Goal: Transaction & Acquisition: Purchase product/service

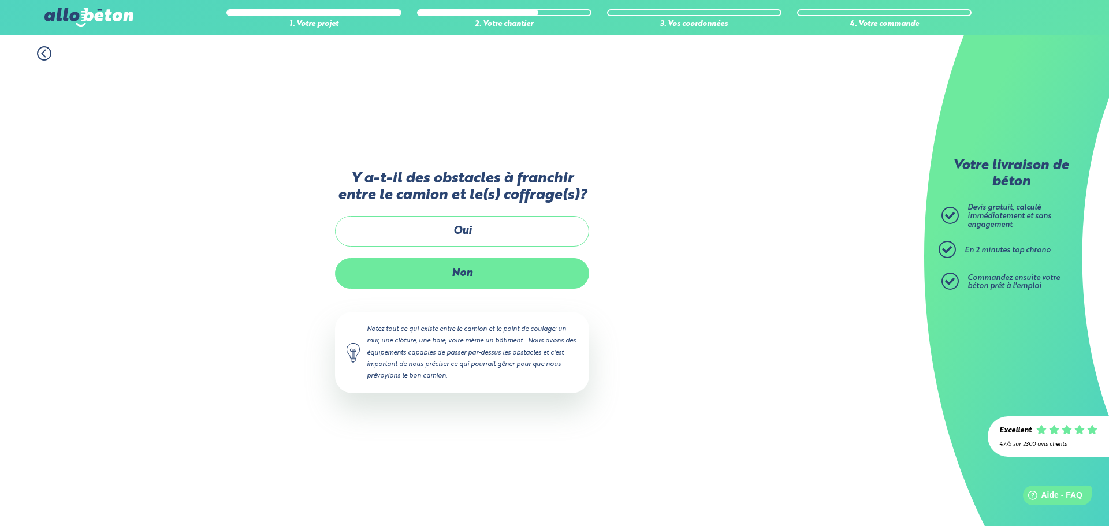
click at [465, 266] on label "Non" at bounding box center [462, 273] width 254 height 31
click at [0, 0] on input "Non" at bounding box center [0, 0] width 0 height 0
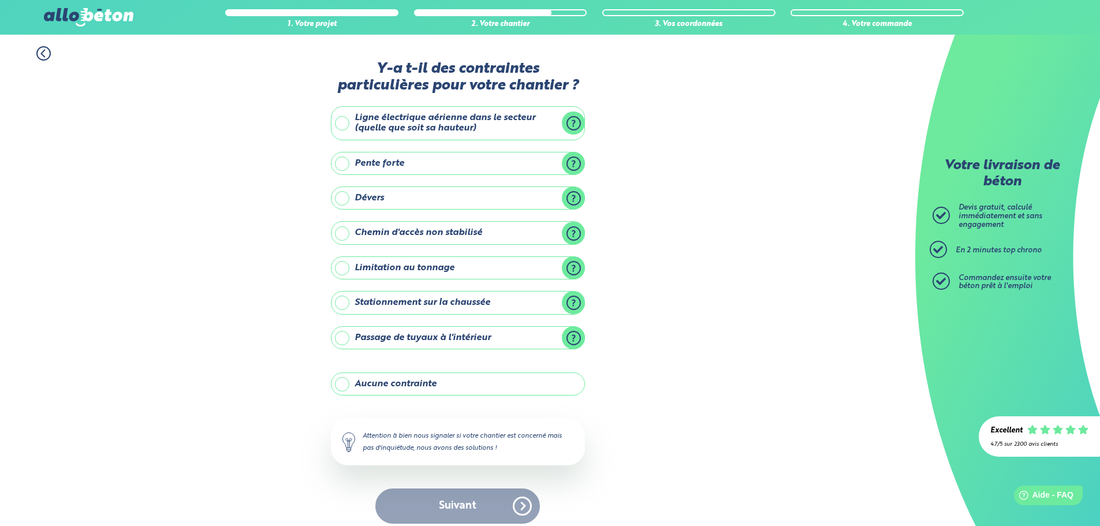
click at [433, 383] on label "Aucune contrainte" at bounding box center [458, 383] width 254 height 23
click at [0, 0] on input "Aucune contrainte" at bounding box center [0, 0] width 0 height 0
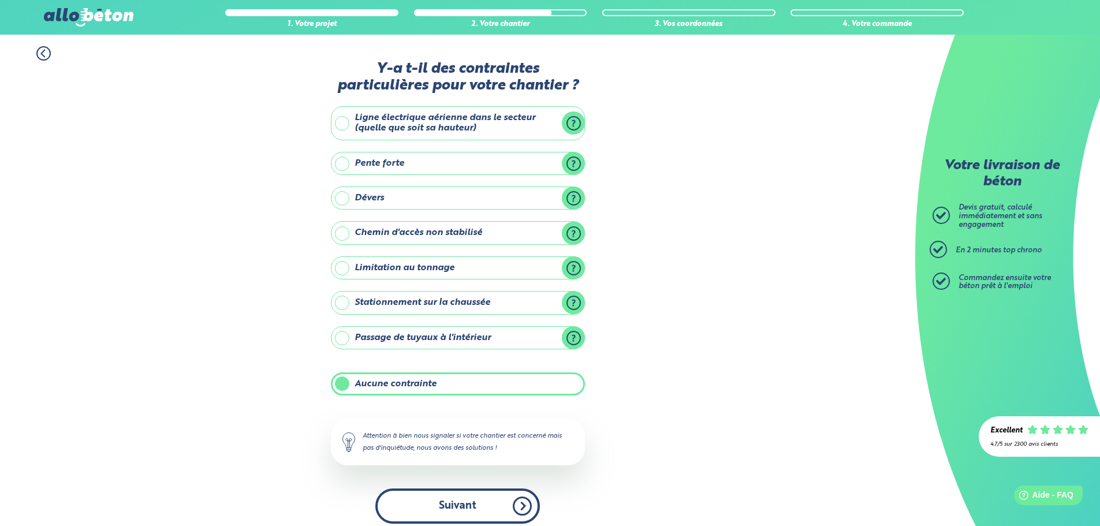
click at [460, 497] on button "Suivant" at bounding box center [457, 505] width 165 height 35
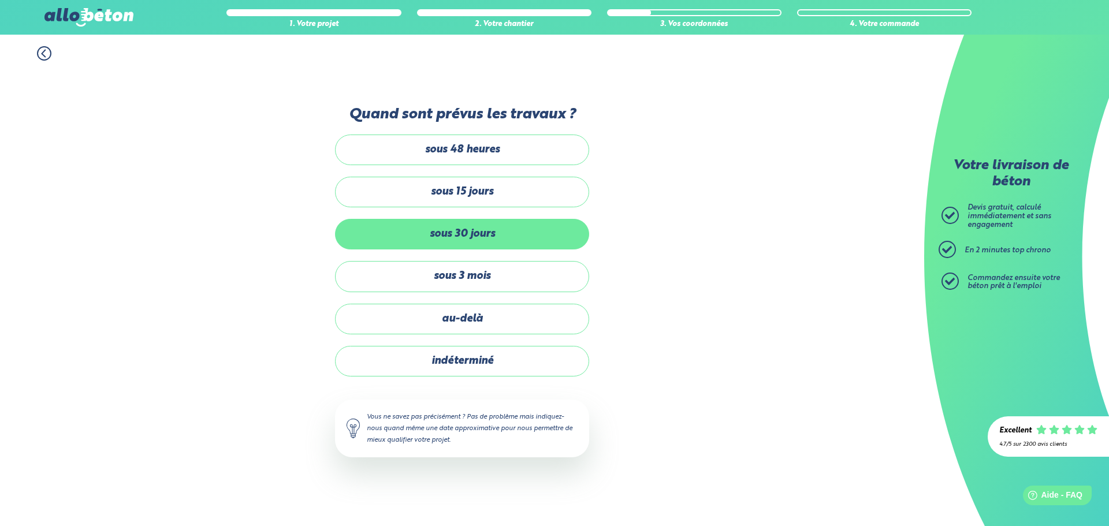
click at [478, 236] on label "sous 30 jours" at bounding box center [462, 234] width 254 height 31
click at [0, 0] on input "sous 30 jours" at bounding box center [0, 0] width 0 height 0
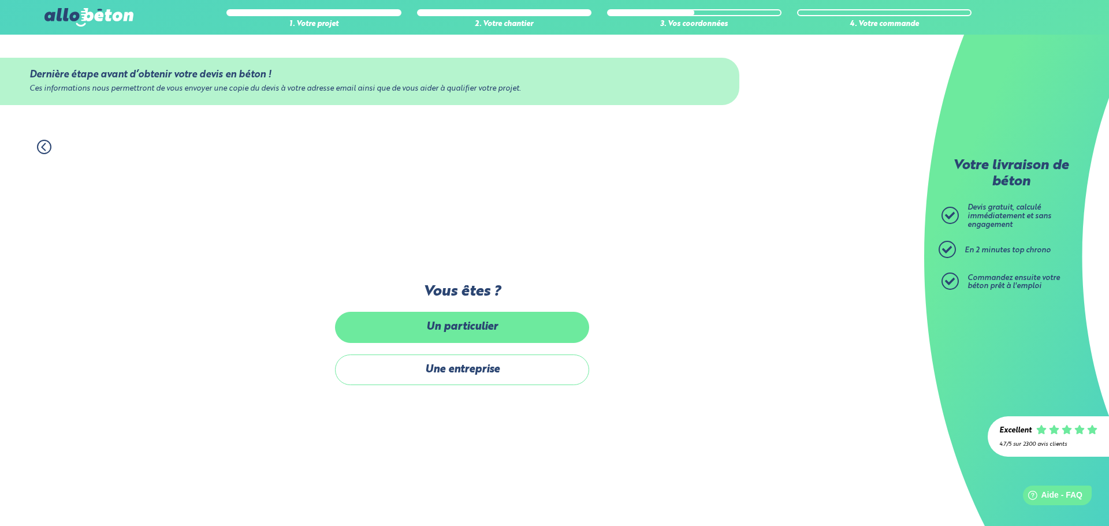
click at [471, 321] on label "Un particulier" at bounding box center [462, 327] width 254 height 31
click at [0, 0] on input "Un particulier" at bounding box center [0, 0] width 0 height 0
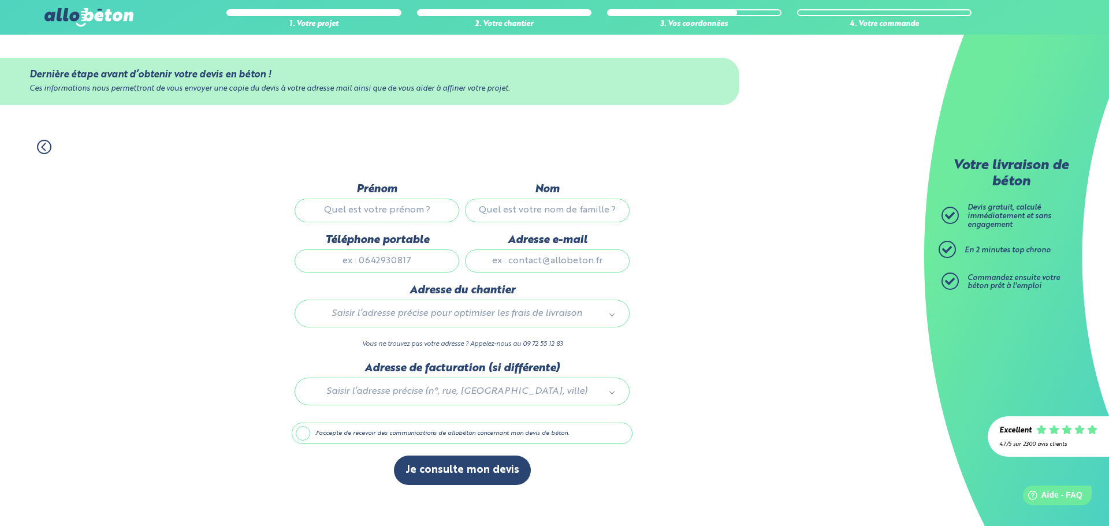
click at [409, 206] on input "Prénom" at bounding box center [376, 210] width 165 height 23
type input "Pierre"
type input "TOILLIER"
type input "0686134204"
click at [514, 265] on input "Adresse e-mail" at bounding box center [547, 260] width 165 height 23
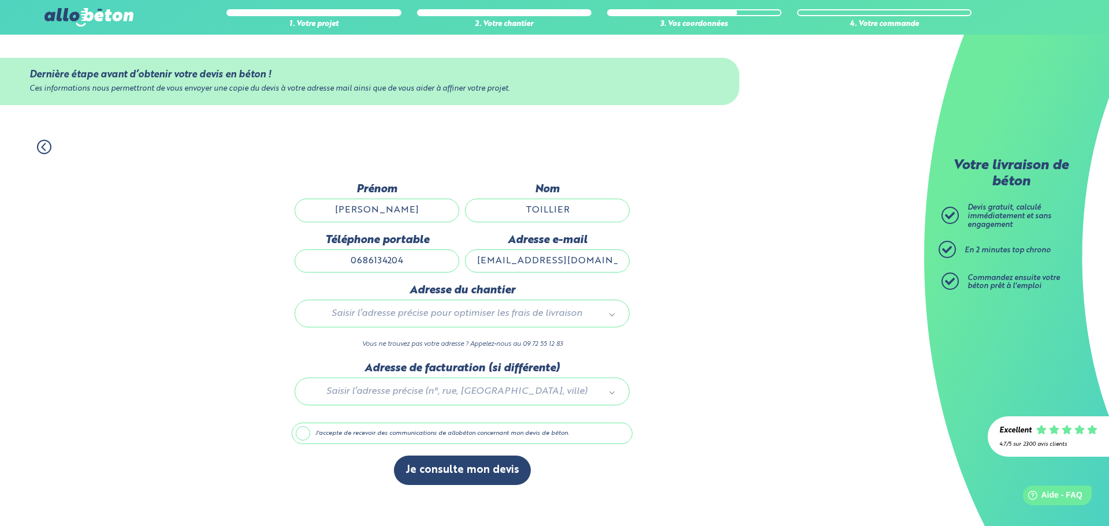
type input "pierre.toillier@gmail.com"
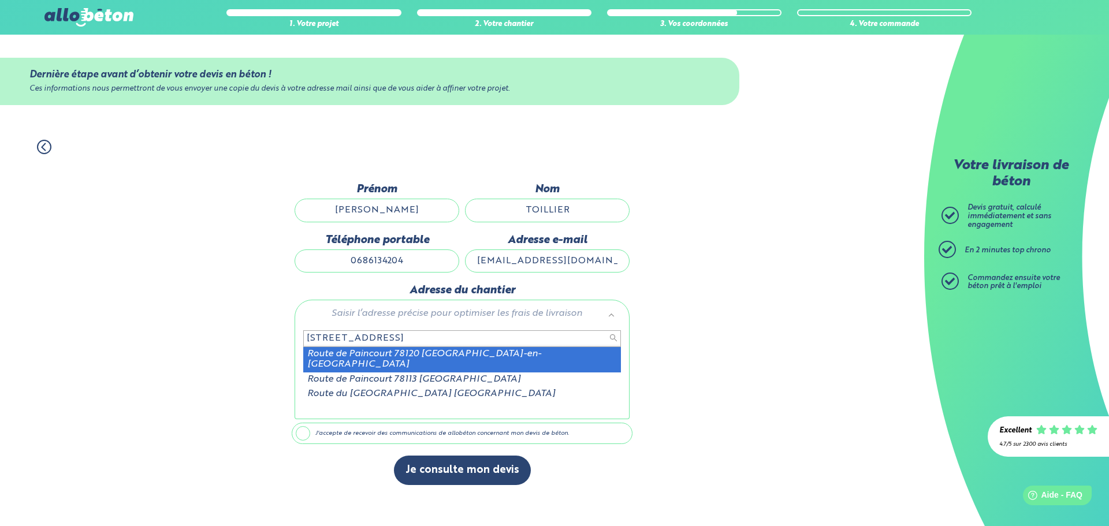
type input "3bis route de paincourt"
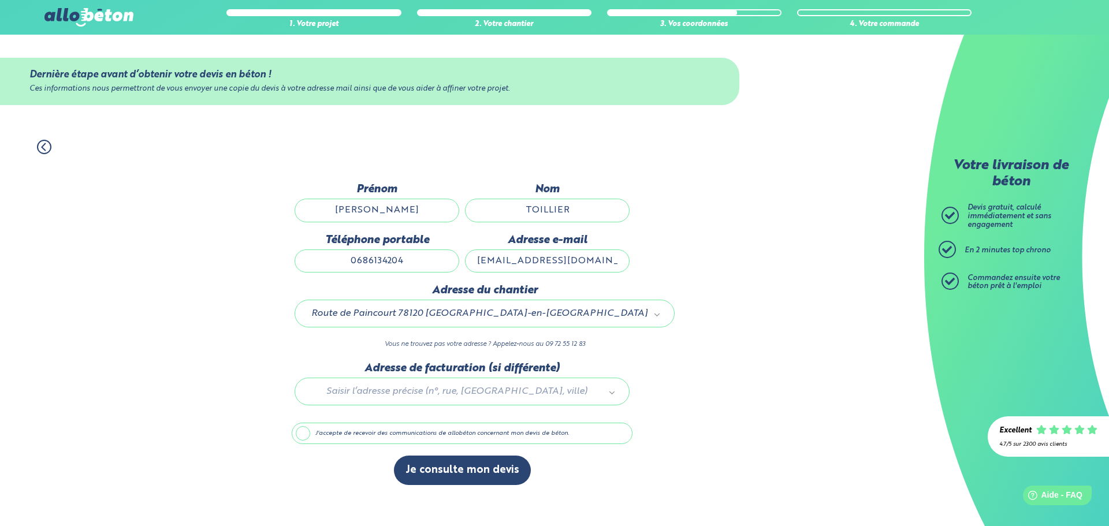
click at [663, 413] on div "1. Votre projet 2. Votre chantier 3. Vos coordonnées 4. Votre commande Dernière…" at bounding box center [462, 327] width 924 height 398
click at [454, 437] on label "J'accepte de recevoir des communications de allobéton concernant mon devis de b…" at bounding box center [462, 434] width 341 height 22
click at [0, 0] on input "J'accepte de recevoir des communications de allobéton concernant mon devis de b…" at bounding box center [0, 0] width 0 height 0
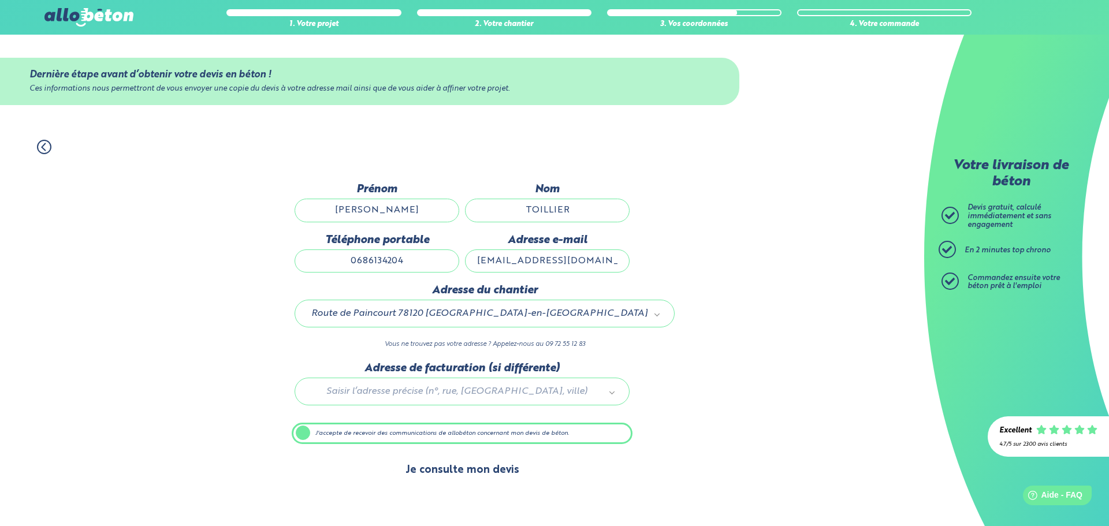
click at [472, 480] on button "Je consulte mon devis" at bounding box center [462, 470] width 137 height 29
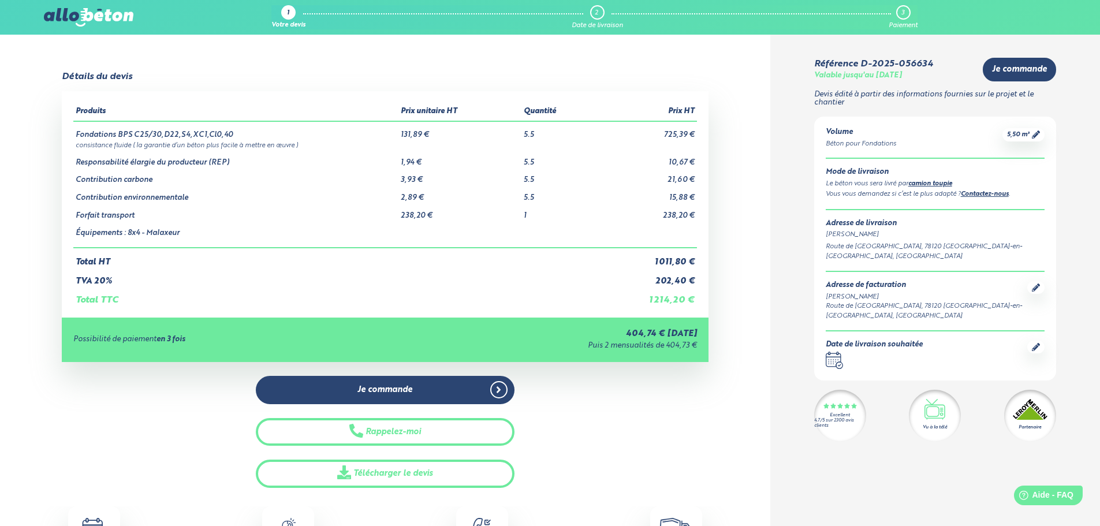
click at [50, 258] on div "Détails du devis Produits Prix unitaire HT Quantité Prix HT Fondations BPS C25/…" at bounding box center [385, 280] width 770 height 416
click at [833, 361] on circle at bounding box center [833, 361] width 1 height 1
click at [1032, 343] on icon at bounding box center [1036, 347] width 8 height 8
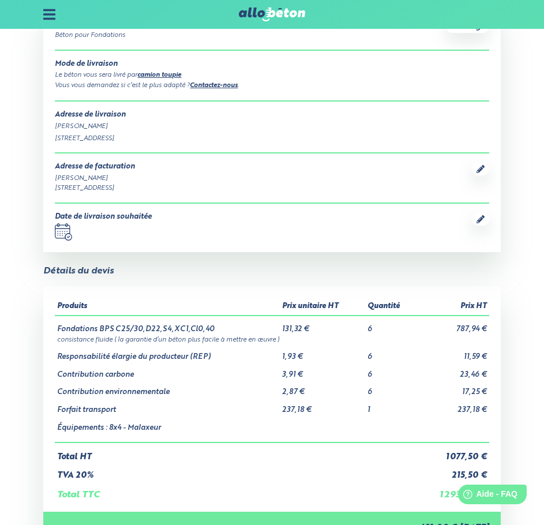
scroll to position [264, 0]
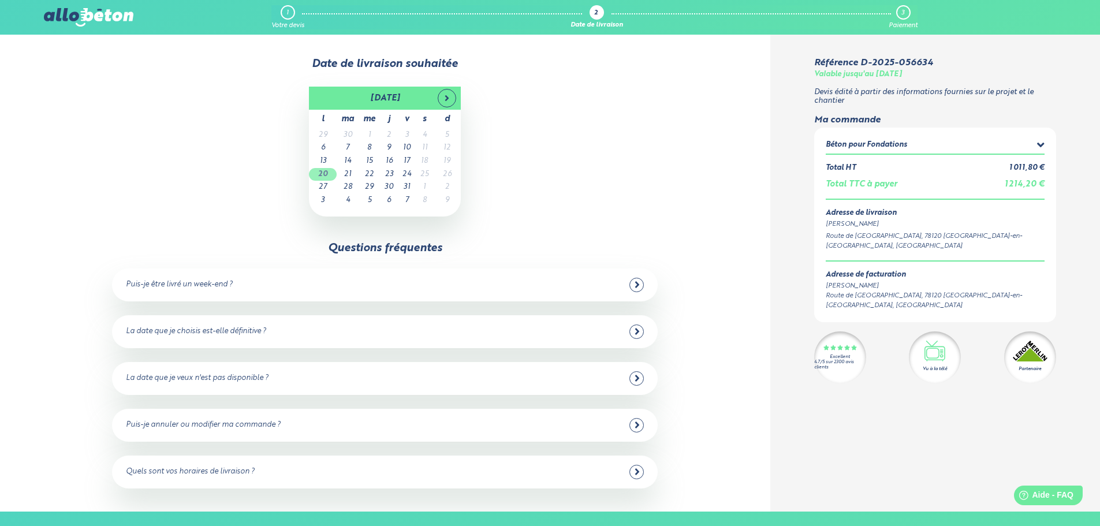
click at [319, 172] on td "20" at bounding box center [323, 174] width 28 height 13
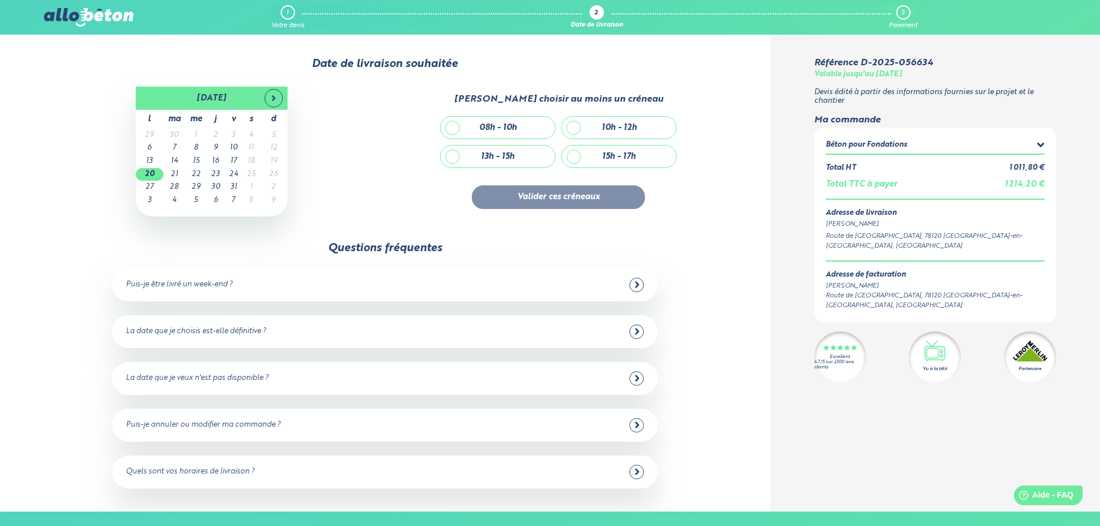
click at [452, 156] on div "13h - 15h" at bounding box center [498, 157] width 114 height 22
checkbox input "true"
click at [512, 193] on button "Valider ces créneaux" at bounding box center [558, 197] width 173 height 24
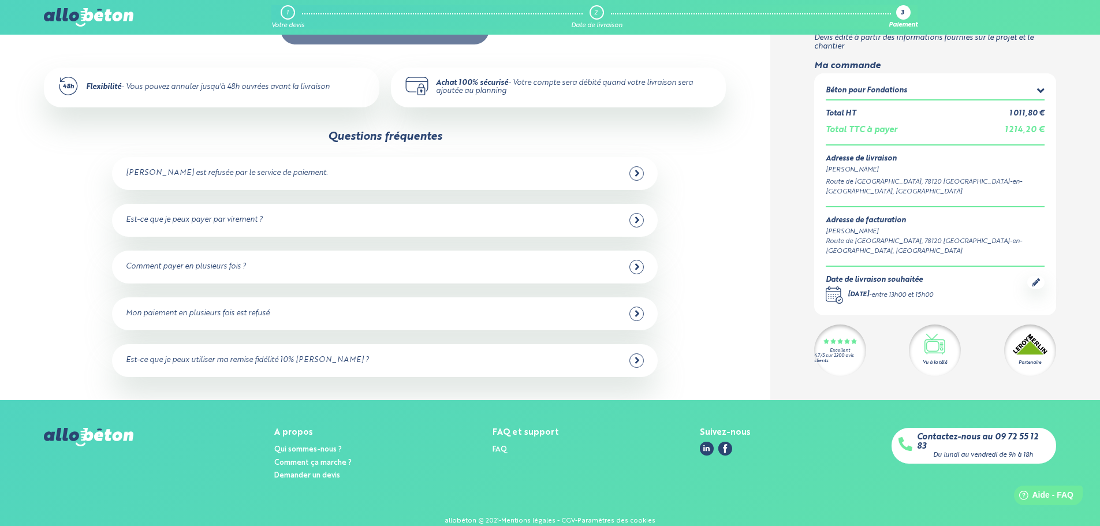
scroll to position [243, 0]
click at [637, 358] on icon at bounding box center [637, 360] width 4 height 6
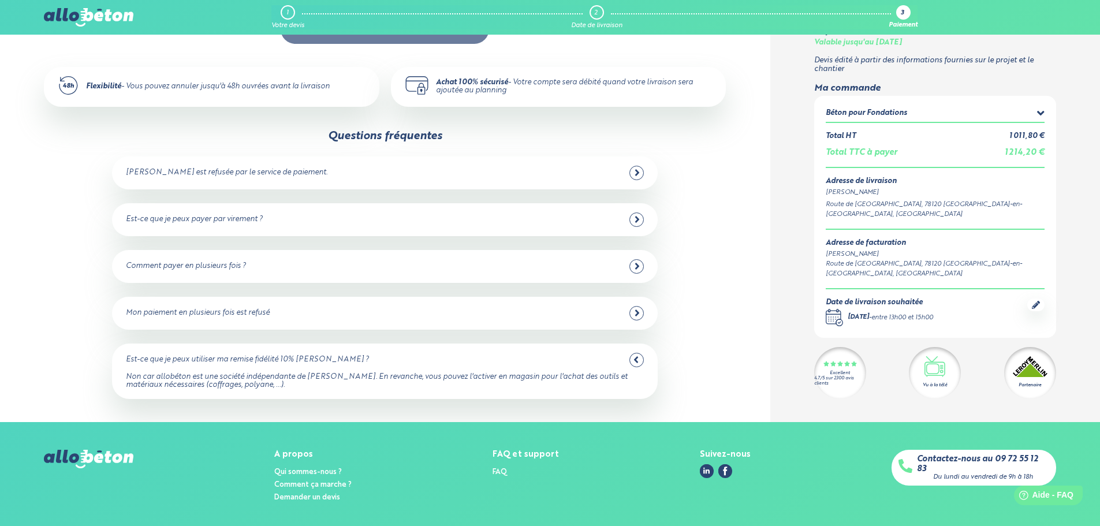
click at [637, 358] on icon at bounding box center [635, 360] width 5 height 10
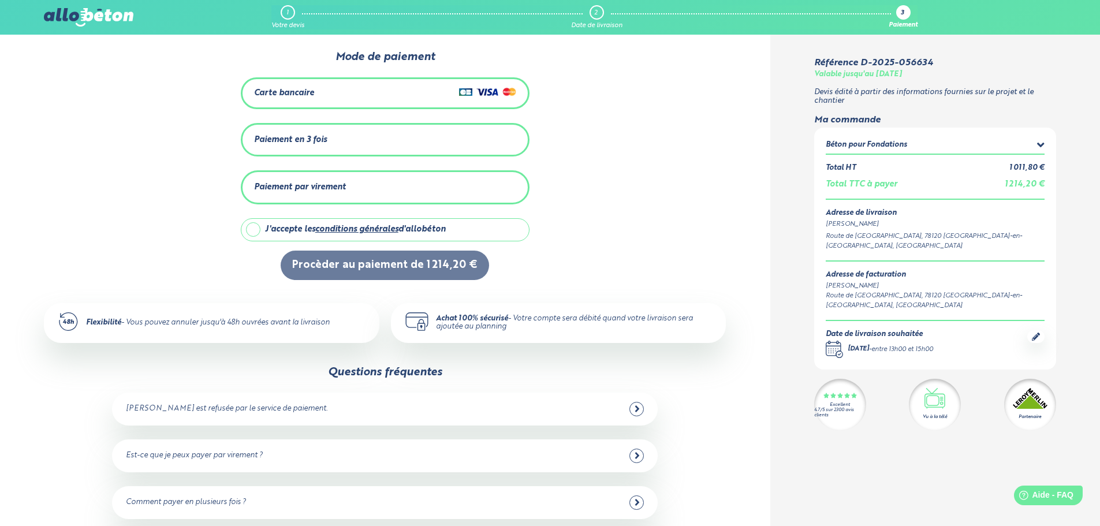
scroll to position [0, 0]
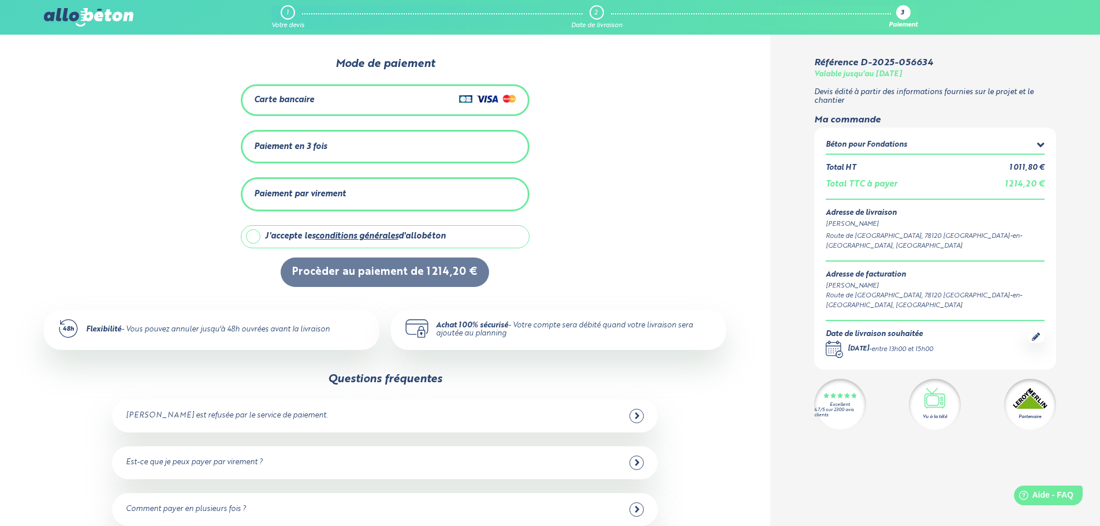
click at [1039, 144] on icon at bounding box center [1040, 145] width 7 height 5
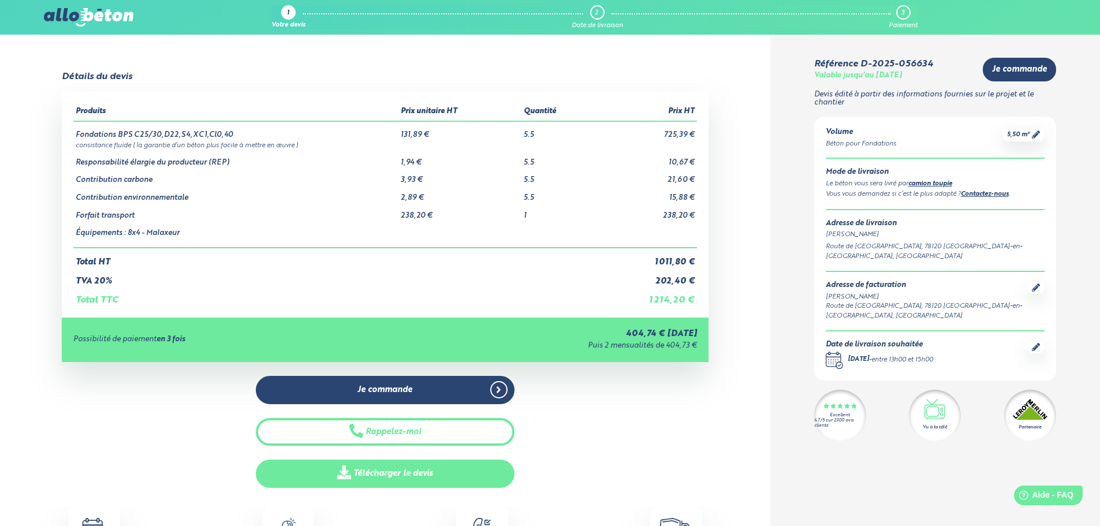
click at [379, 478] on link "Télécharger le devis" at bounding box center [385, 474] width 259 height 28
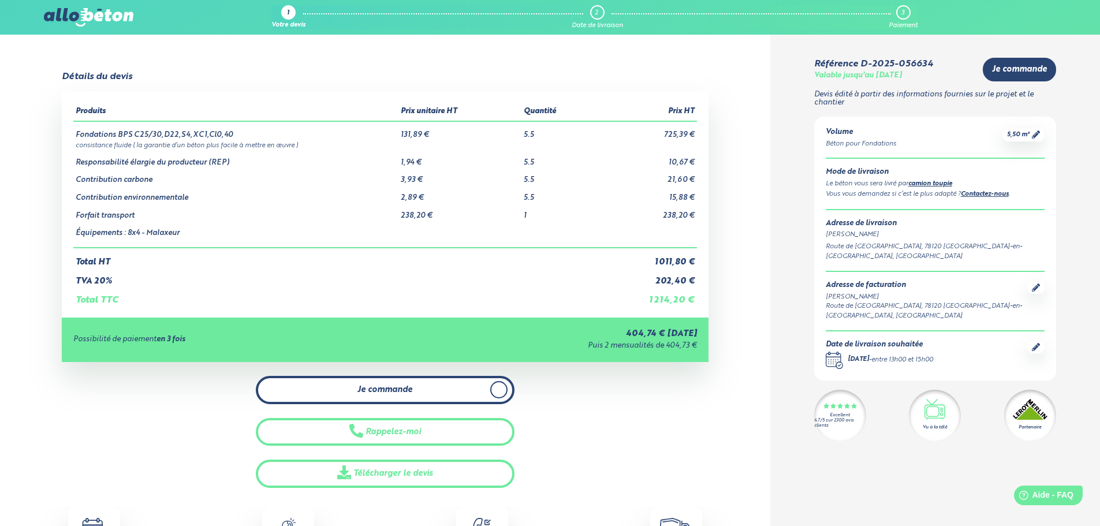
click at [481, 386] on link "Je commande" at bounding box center [385, 390] width 259 height 28
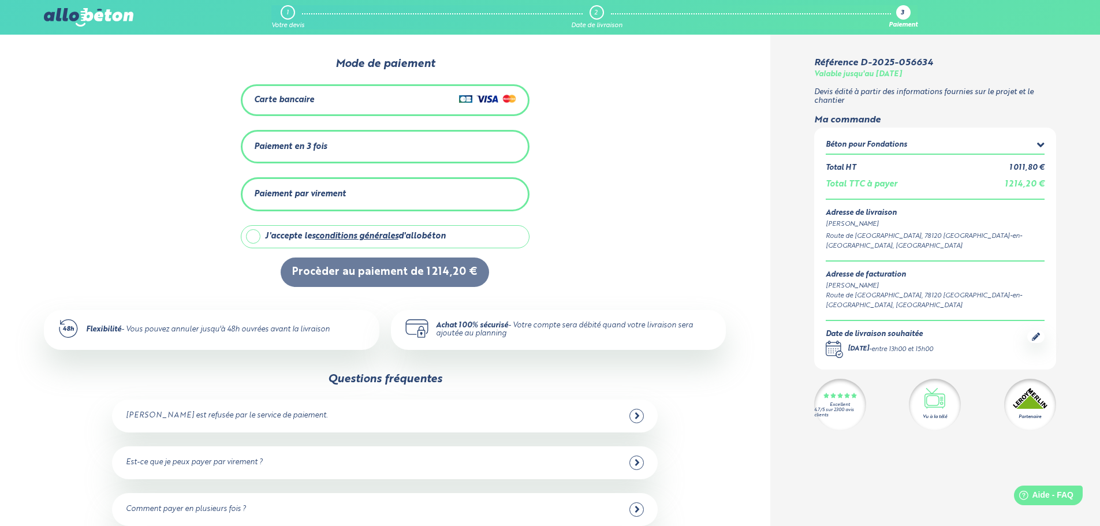
click at [252, 238] on label "J'accepte les conditions générales d'allobéton" at bounding box center [385, 236] width 289 height 23
checkbox input "true"
click at [316, 91] on div "Carte bancaire" at bounding box center [385, 100] width 289 height 32
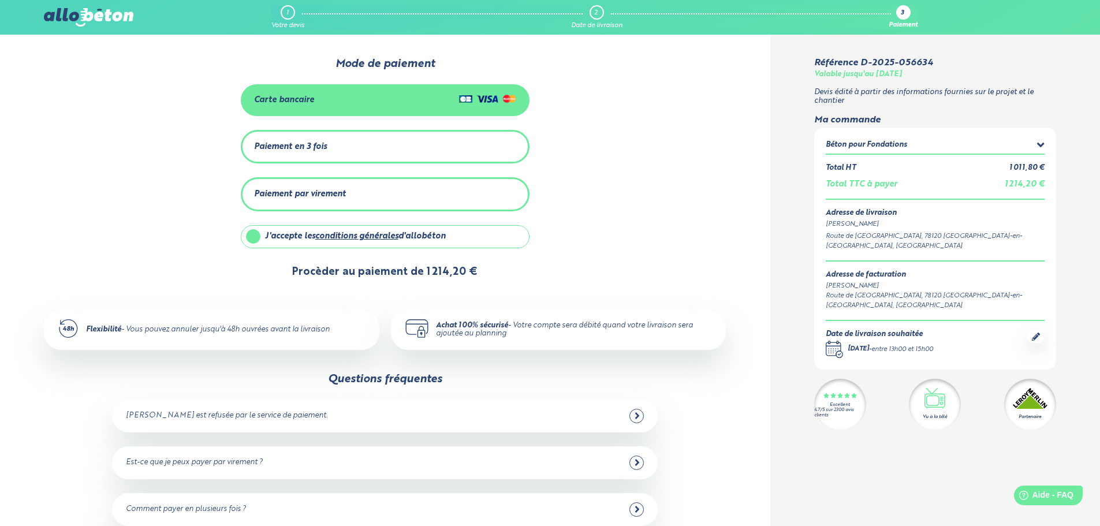
click at [400, 266] on button "Procèder au paiement de 1 214,20 €" at bounding box center [385, 272] width 208 height 29
